Goal: Information Seeking & Learning: Learn about a topic

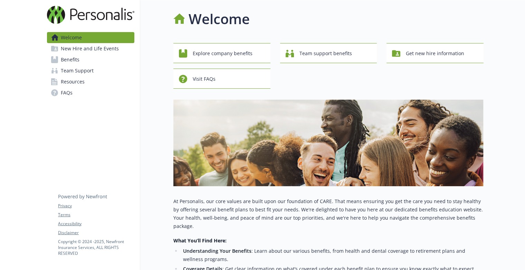
click at [65, 59] on span "Benefits" at bounding box center [70, 59] width 19 height 11
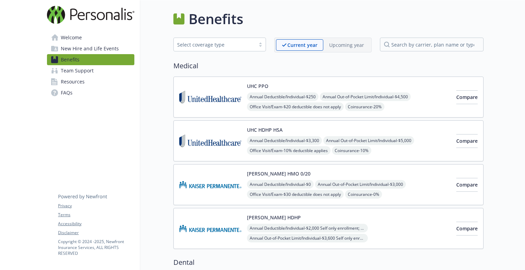
click at [84, 47] on span "New Hire and Life Events" at bounding box center [90, 48] width 58 height 11
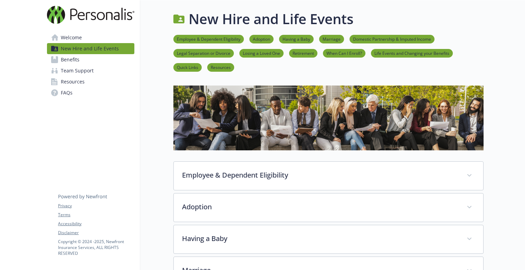
click at [72, 38] on span "Welcome" at bounding box center [71, 37] width 21 height 11
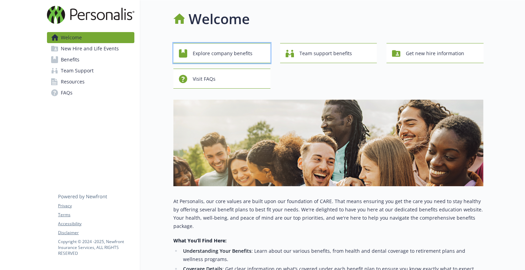
click at [214, 51] on span "Explore company benefits" at bounding box center [223, 53] width 60 height 13
